Goal: Task Accomplishment & Management: Use online tool/utility

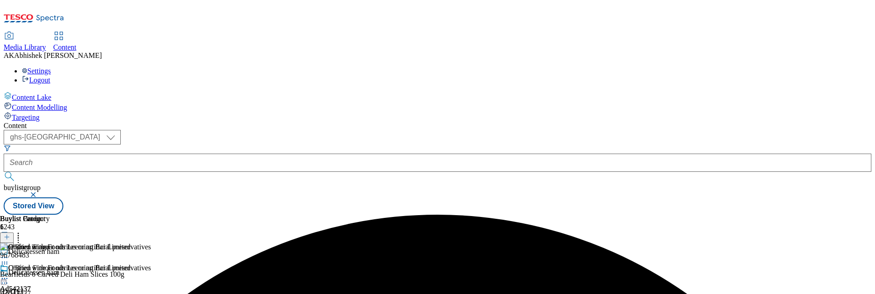
select select "ghs-[GEOGRAPHIC_DATA]"
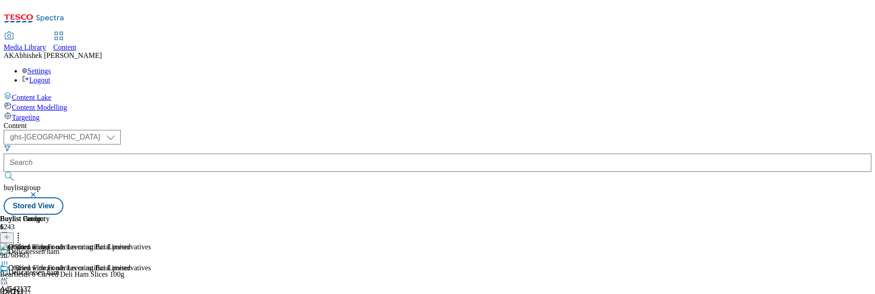
click at [39, 192] on button "button" at bounding box center [34, 194] width 9 height 5
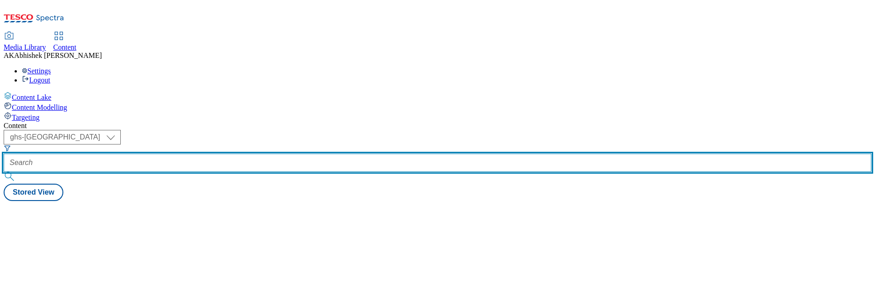
click at [241, 154] on input "text" at bounding box center [438, 163] width 868 height 18
click at [4, 172] on button "submit" at bounding box center [10, 176] width 13 height 9
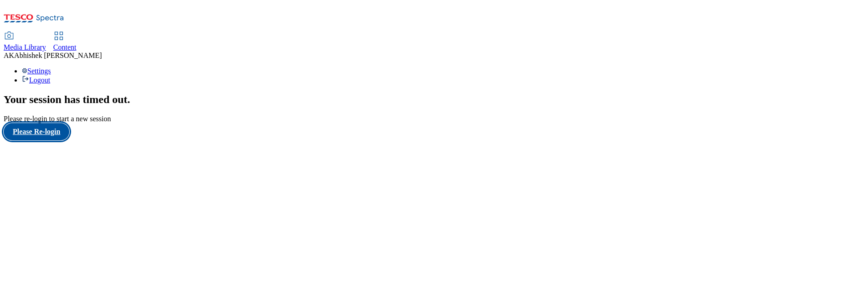
click at [35, 140] on button "Please Re-login" at bounding box center [37, 131] width 66 height 17
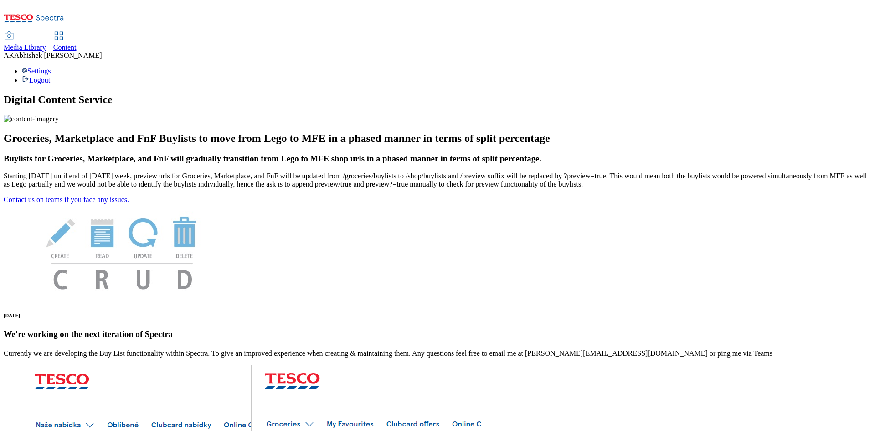
click at [77, 43] on span "Content" at bounding box center [64, 47] width 23 height 8
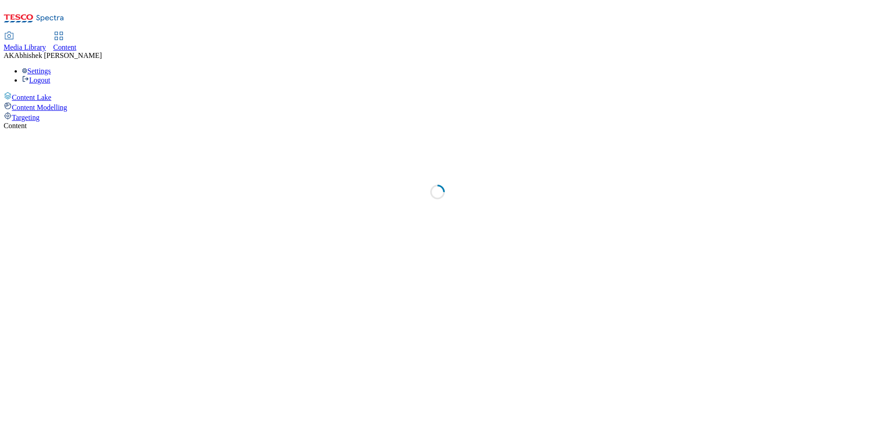
select select "ghs-[GEOGRAPHIC_DATA]"
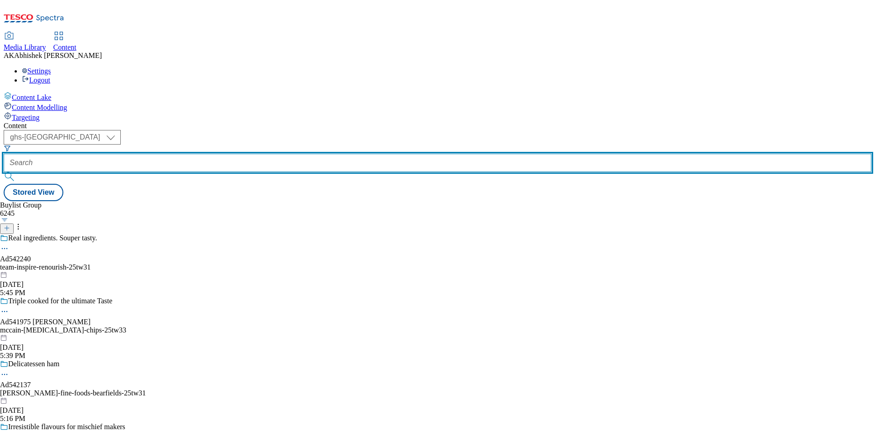
click at [204, 154] on input "text" at bounding box center [438, 163] width 868 height 18
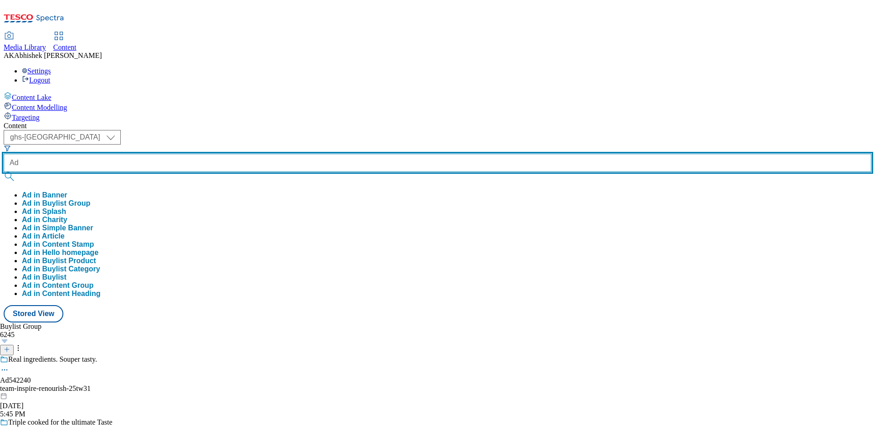
paste input "541754"
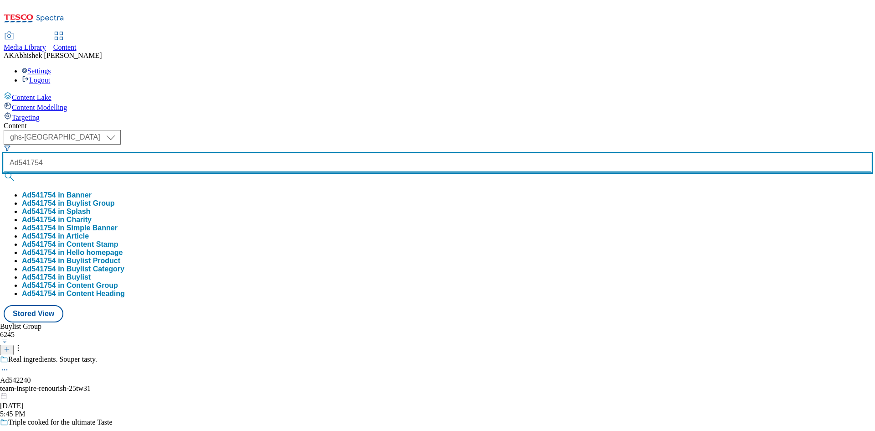
type input "Ad541754"
click at [4, 172] on button "submit" at bounding box center [10, 176] width 13 height 9
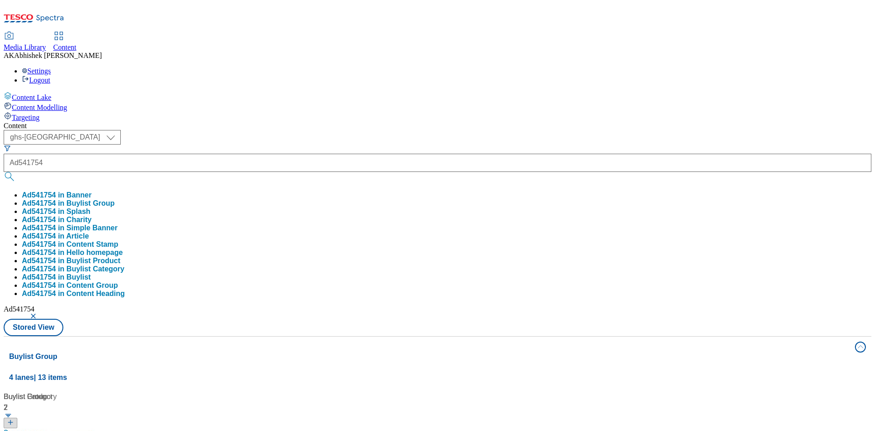
click at [377, 122] on div "Content ( optional ) ghs-roi ghs-uk ghs-uk Ad541754 Ad541754 in Banner Ad541754…" at bounding box center [438, 428] width 868 height 612
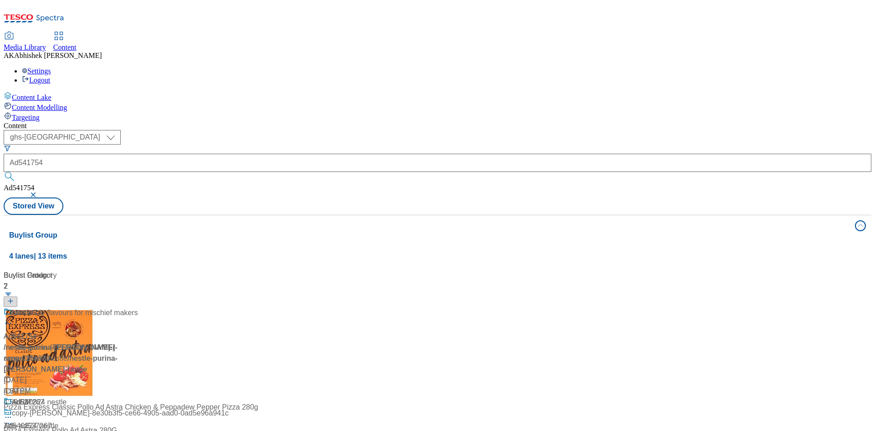
click at [118, 307] on div at bounding box center [61, 319] width 114 height 24
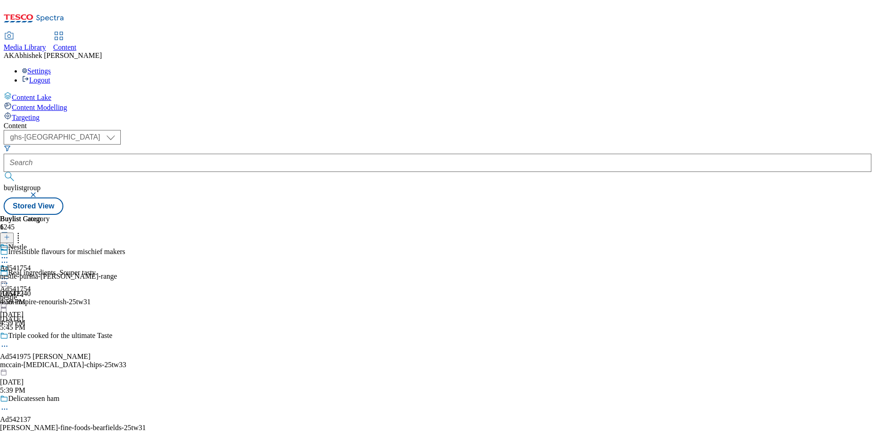
click at [3, 262] on circle at bounding box center [2, 262] width 1 height 1
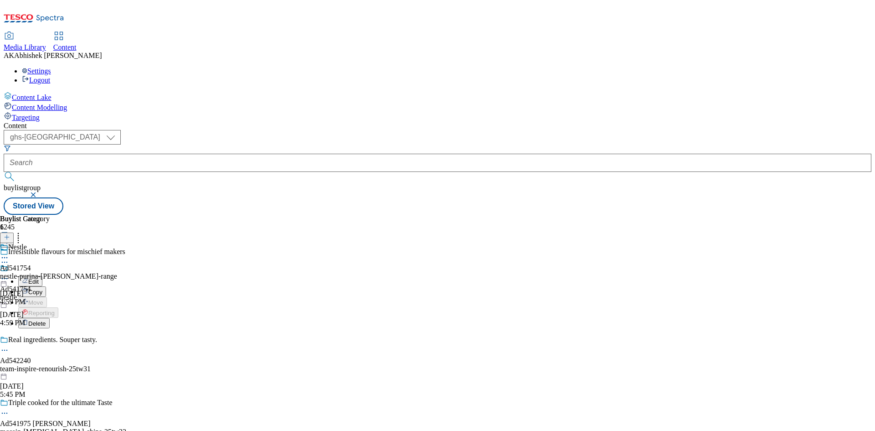
click at [39, 278] on span "Edit" at bounding box center [33, 281] width 10 height 7
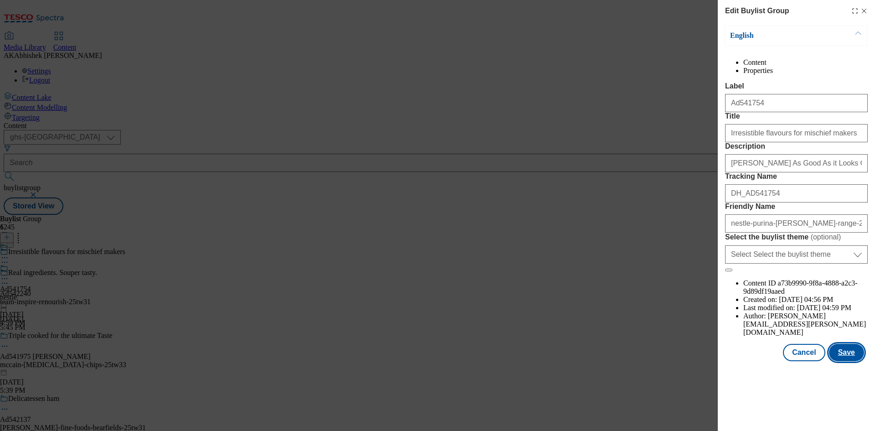
click at [849, 361] on button "Save" at bounding box center [846, 352] width 35 height 17
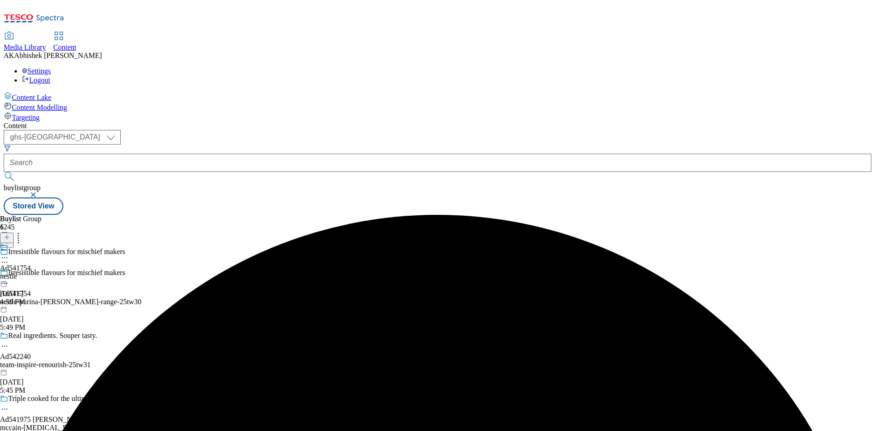
click at [3, 257] on circle at bounding box center [2, 257] width 1 height 1
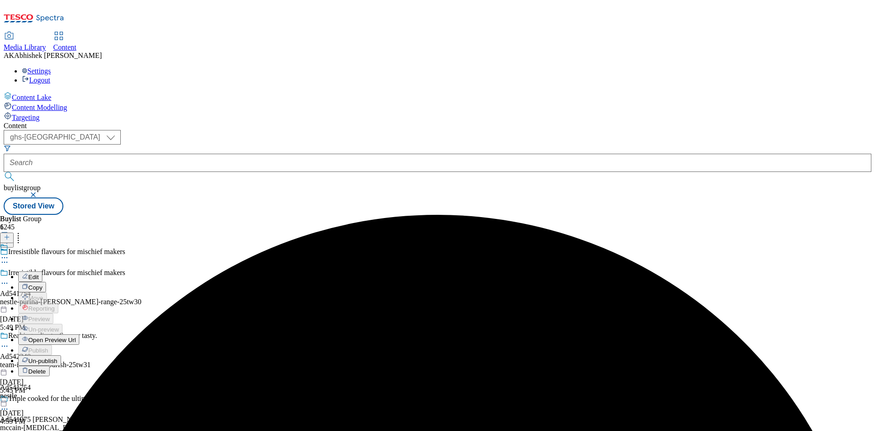
click at [39, 273] on span "Edit" at bounding box center [33, 276] width 10 height 7
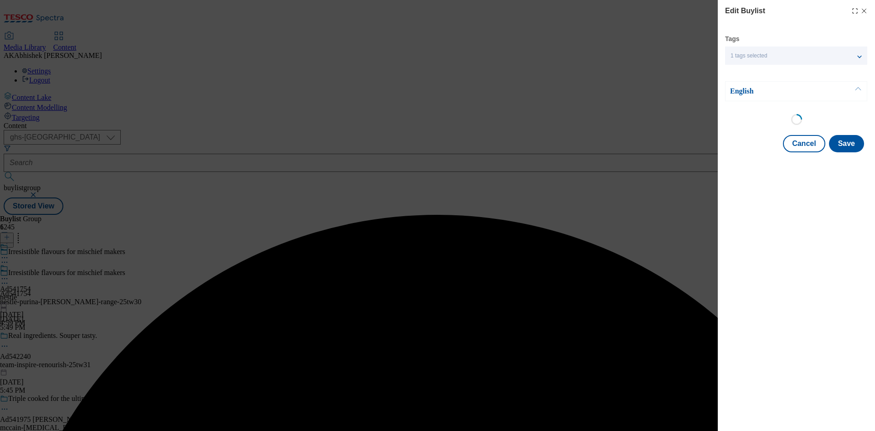
select select "tactical"
select select "supplier funded short term 1-3 weeks"
select select "dunnhumby"
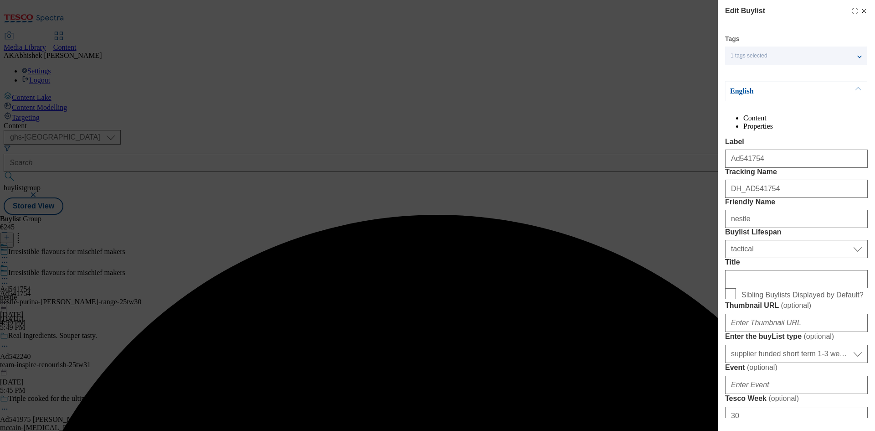
select select "Banner"
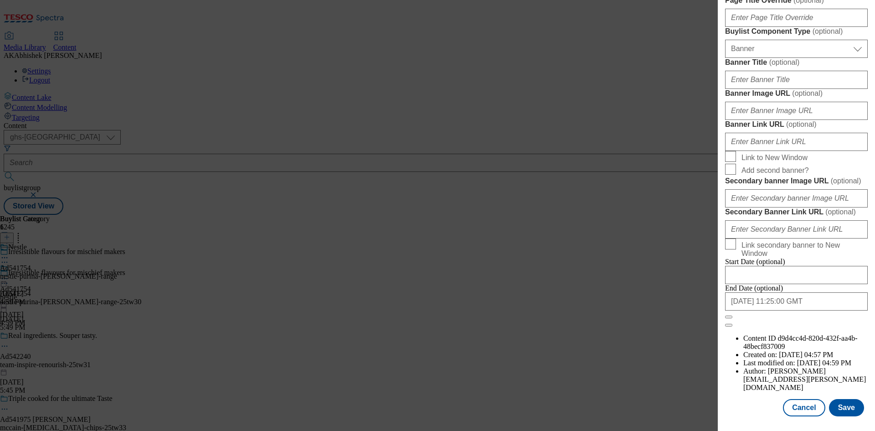
scroll to position [895, 0]
click at [848, 407] on button "Save" at bounding box center [846, 407] width 35 height 17
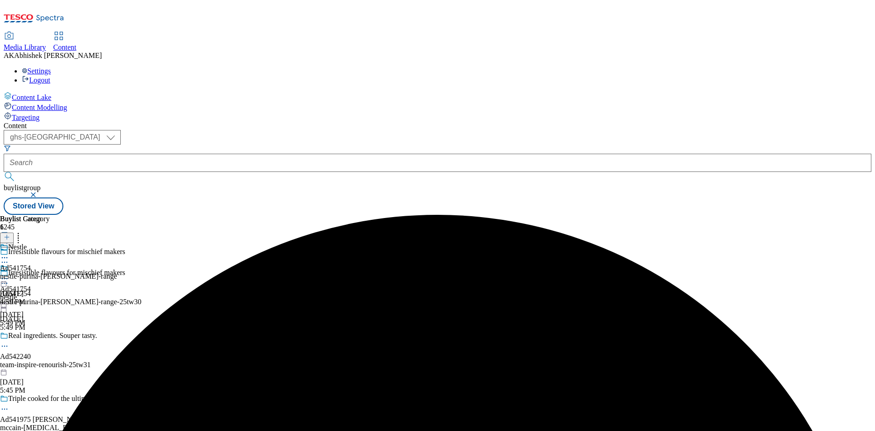
click at [9, 253] on icon at bounding box center [4, 257] width 9 height 9
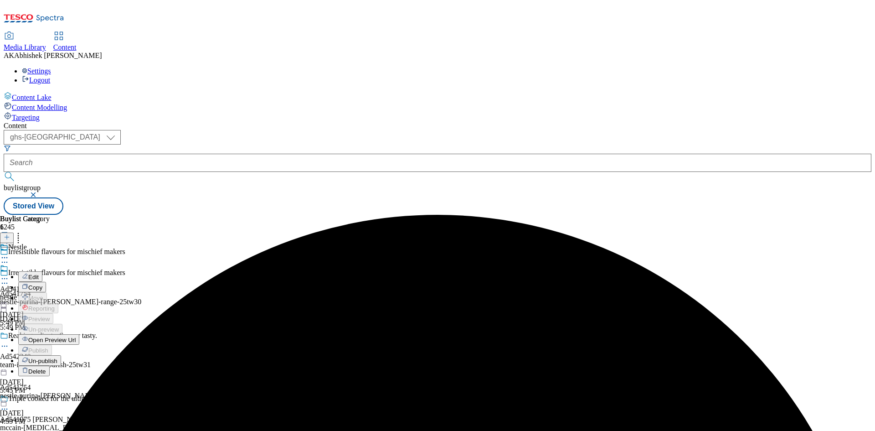
click at [39, 273] on span "Edit" at bounding box center [33, 276] width 10 height 7
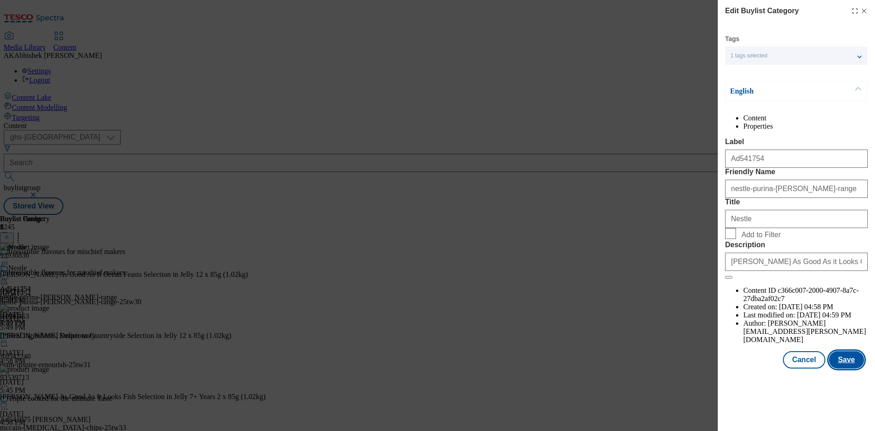
click at [852, 368] on button "Save" at bounding box center [846, 359] width 35 height 17
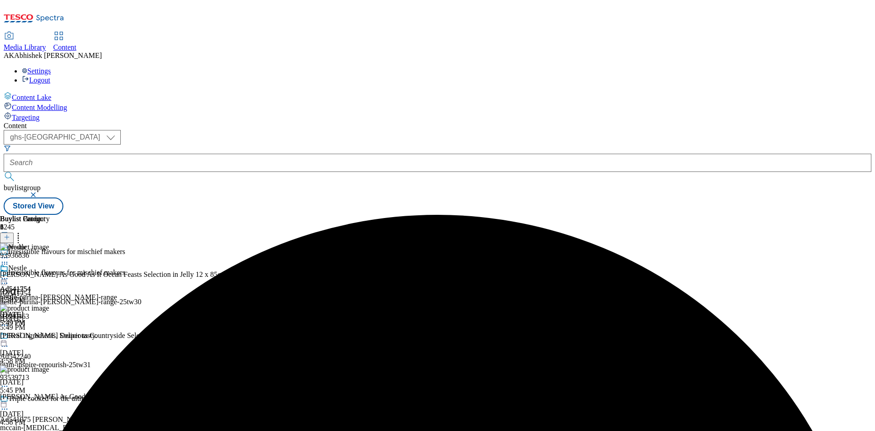
click at [9, 274] on icon at bounding box center [4, 278] width 9 height 9
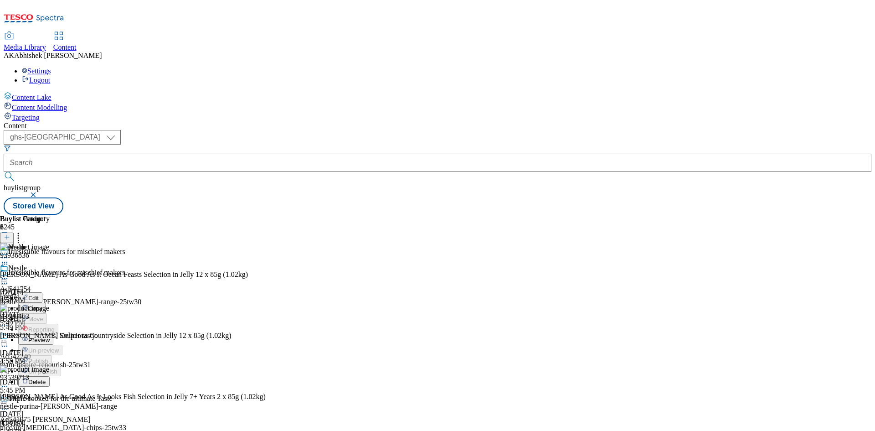
click at [50, 336] on span "Preview" at bounding box center [38, 339] width 21 height 7
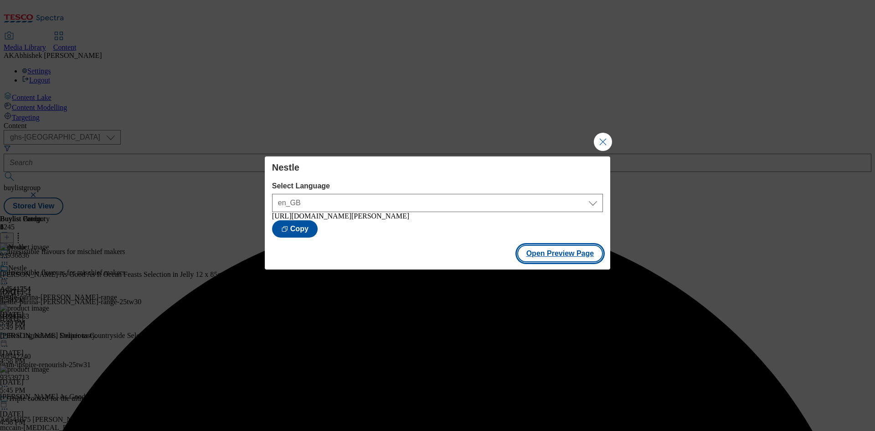
click at [550, 257] on button "Open Preview Page" at bounding box center [560, 253] width 86 height 17
click at [607, 135] on button "Close Modal" at bounding box center [603, 142] width 18 height 18
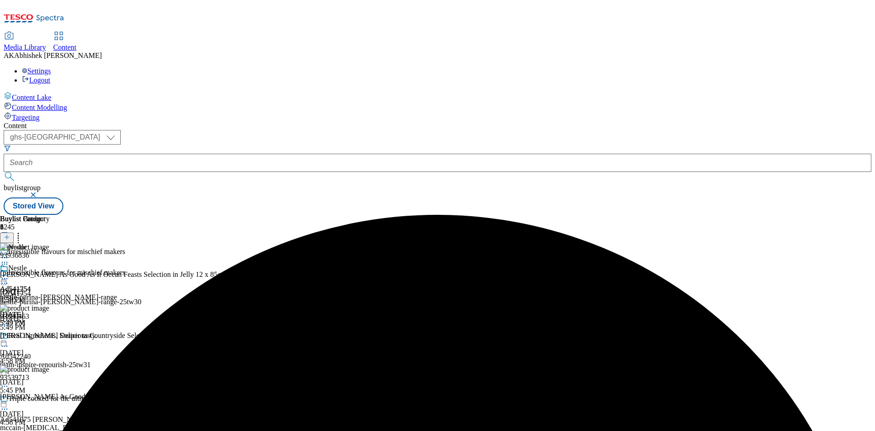
click at [8, 278] on circle at bounding box center [6, 278] width 1 height 1
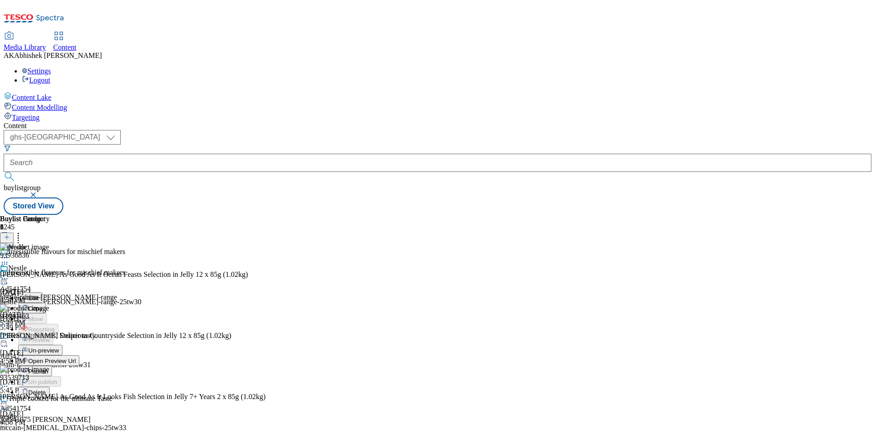
click at [48, 368] on span "Publish" at bounding box center [38, 371] width 20 height 7
